Goal: Find contact information: Find contact information

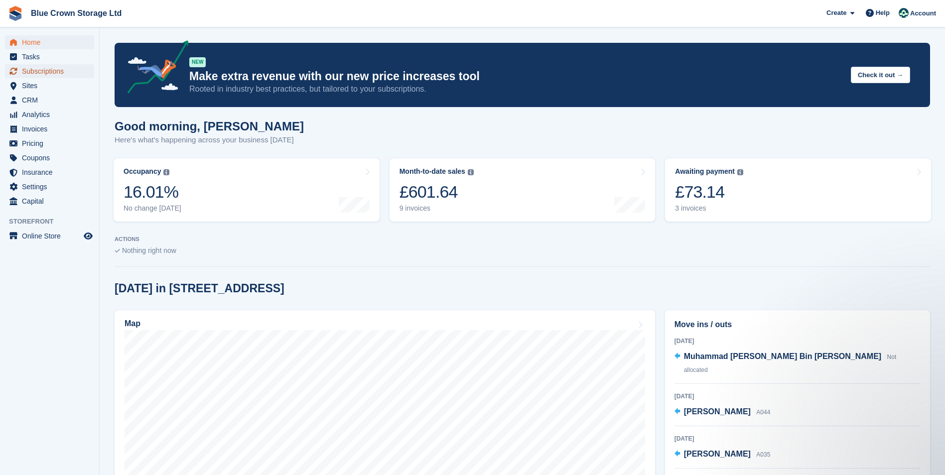
click at [26, 71] on span "Subscriptions" at bounding box center [52, 71] width 60 height 14
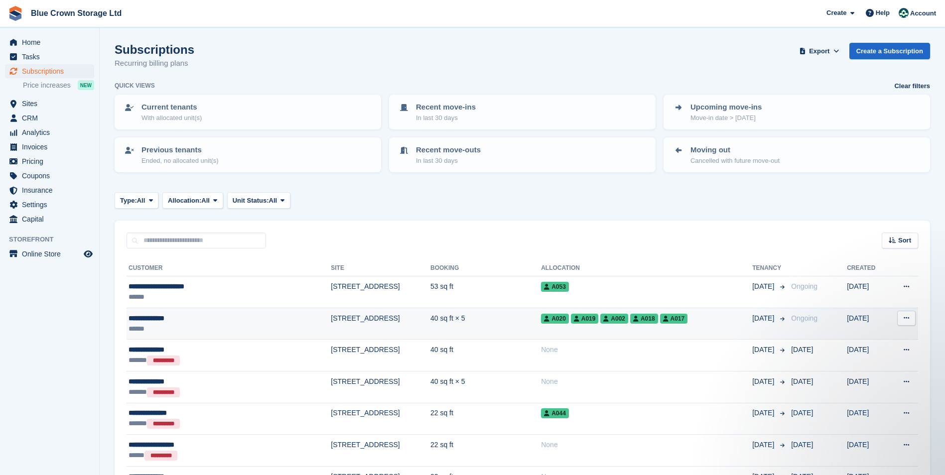
click at [245, 322] on div "**********" at bounding box center [198, 318] width 140 height 10
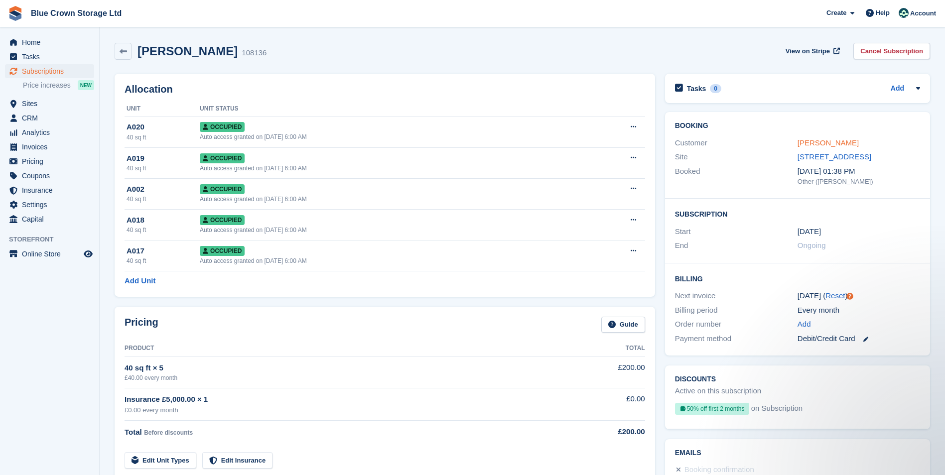
click at [818, 145] on link "[PERSON_NAME]" at bounding box center [827, 142] width 61 height 8
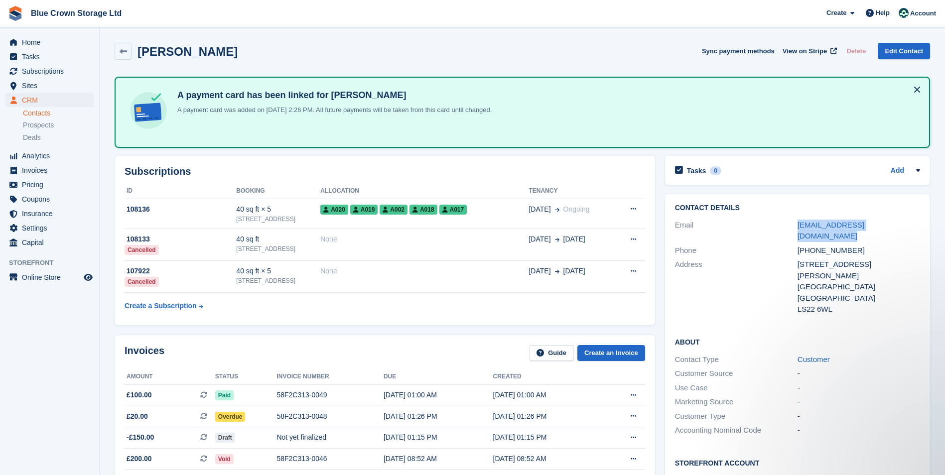
drag, startPoint x: 793, startPoint y: 225, endPoint x: 906, endPoint y: 228, distance: 112.6
click at [906, 228] on div "Email [EMAIL_ADDRESS][DOMAIN_NAME]" at bounding box center [797, 230] width 245 height 25
copy div "[EMAIL_ADDRESS][DOMAIN_NAME]"
